Goal: Task Accomplishment & Management: Complete application form

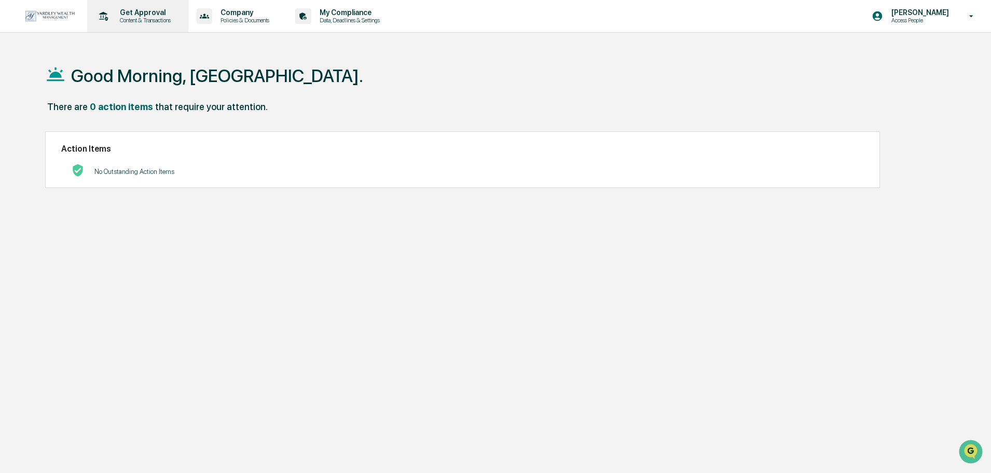
click at [151, 21] on p "Content & Transactions" at bounding box center [144, 20] width 64 height 7
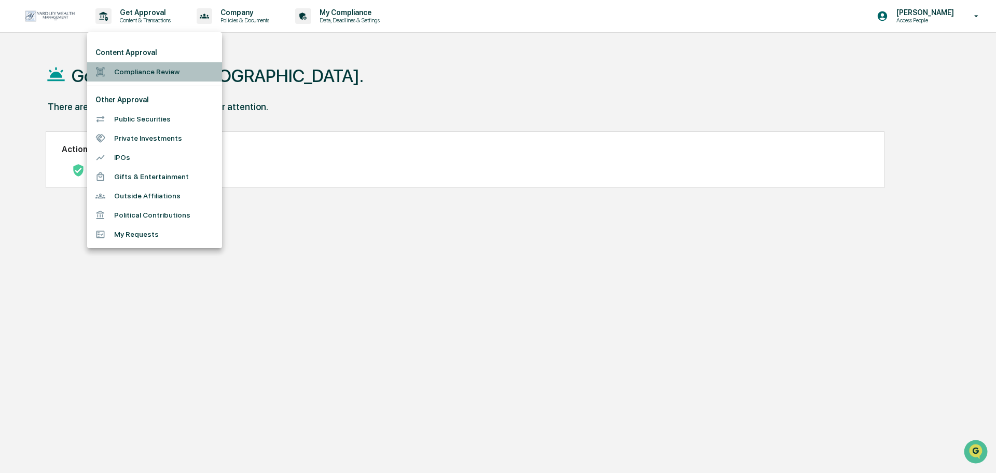
click at [151, 68] on li "Compliance Review" at bounding box center [154, 71] width 135 height 19
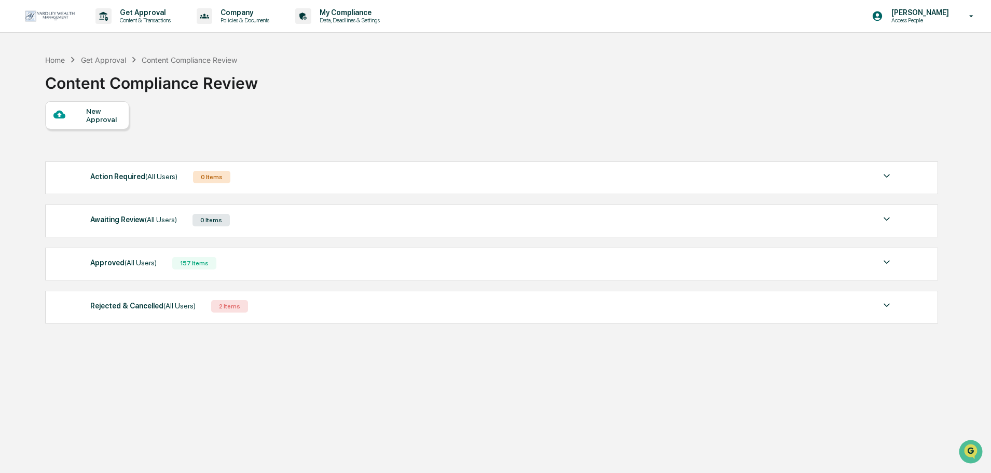
click at [105, 122] on div "New Approval" at bounding box center [103, 115] width 35 height 17
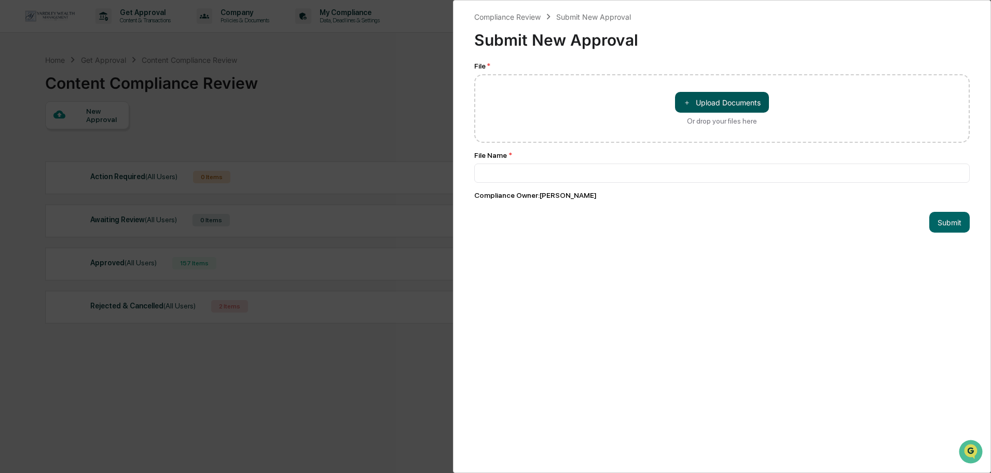
click at [732, 106] on button "＋ Upload Documents" at bounding box center [722, 102] width 94 height 21
type input "**********"
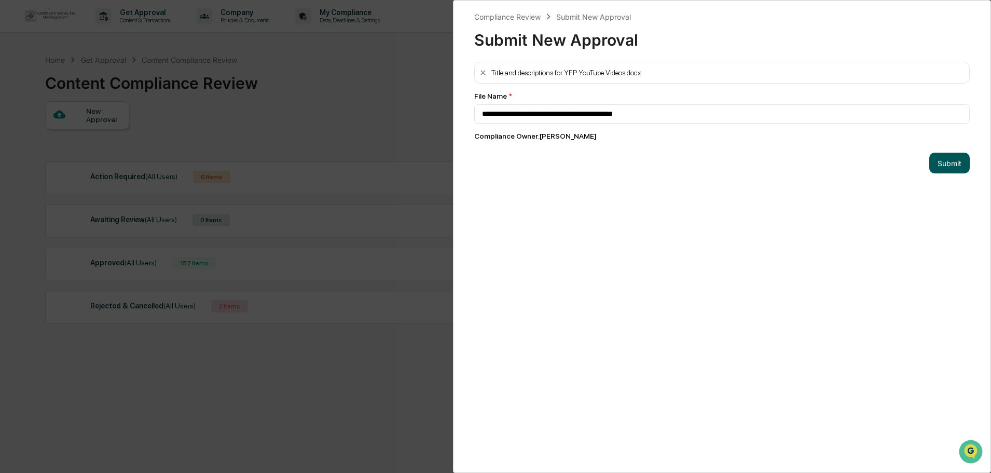
click at [949, 168] on button "Submit" at bounding box center [949, 163] width 40 height 21
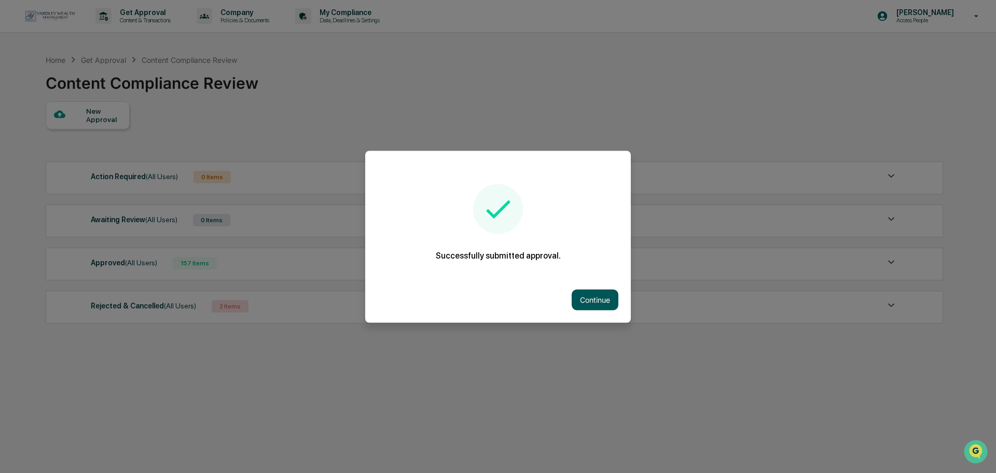
click at [602, 300] on button "Continue" at bounding box center [595, 299] width 47 height 21
